Goal: Task Accomplishment & Management: Manage account settings

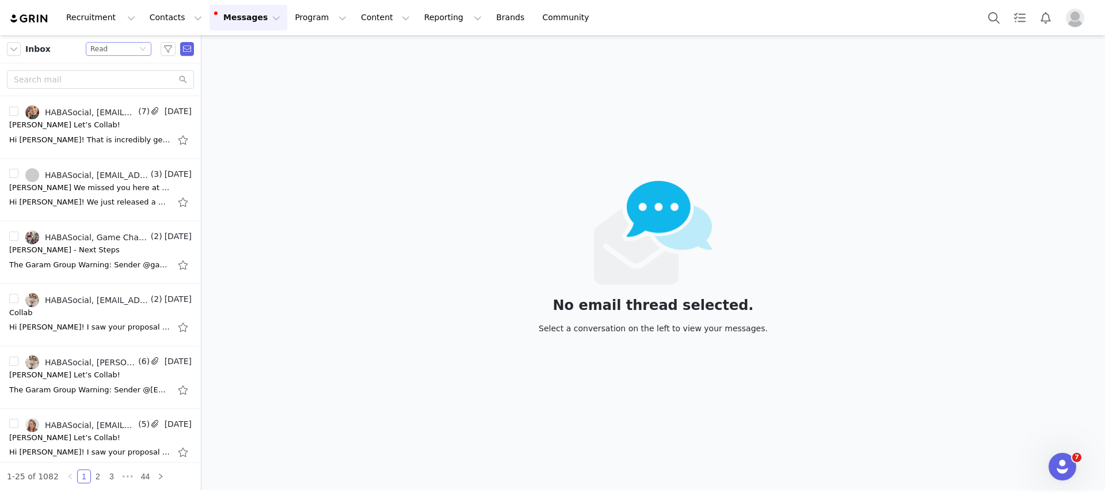
click at [121, 48] on div "Status Read" at bounding box center [113, 49] width 47 height 13
click at [115, 62] on li "All threads" at bounding box center [119, 69] width 66 height 18
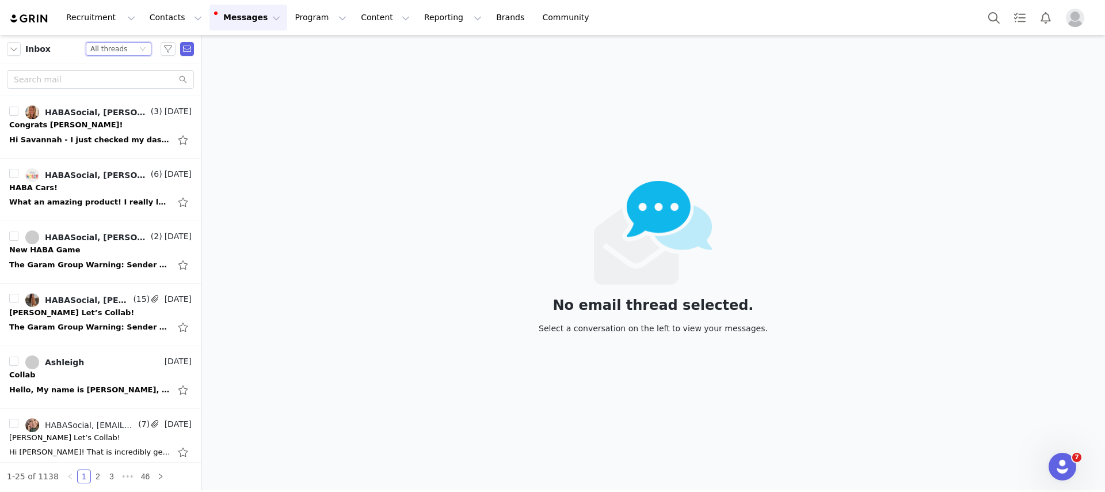
click at [119, 43] on div "All threads" at bounding box center [108, 49] width 37 height 13
drag, startPoint x: 121, startPoint y: 86, endPoint x: 410, endPoint y: 279, distance: 347.2
click at [410, 279] on body "Recruitment Recruitment Creator Search Curated Lists Landing Pages Web Extensio…" at bounding box center [552, 246] width 1105 height 492
